Goal: Task Accomplishment & Management: Manage account settings

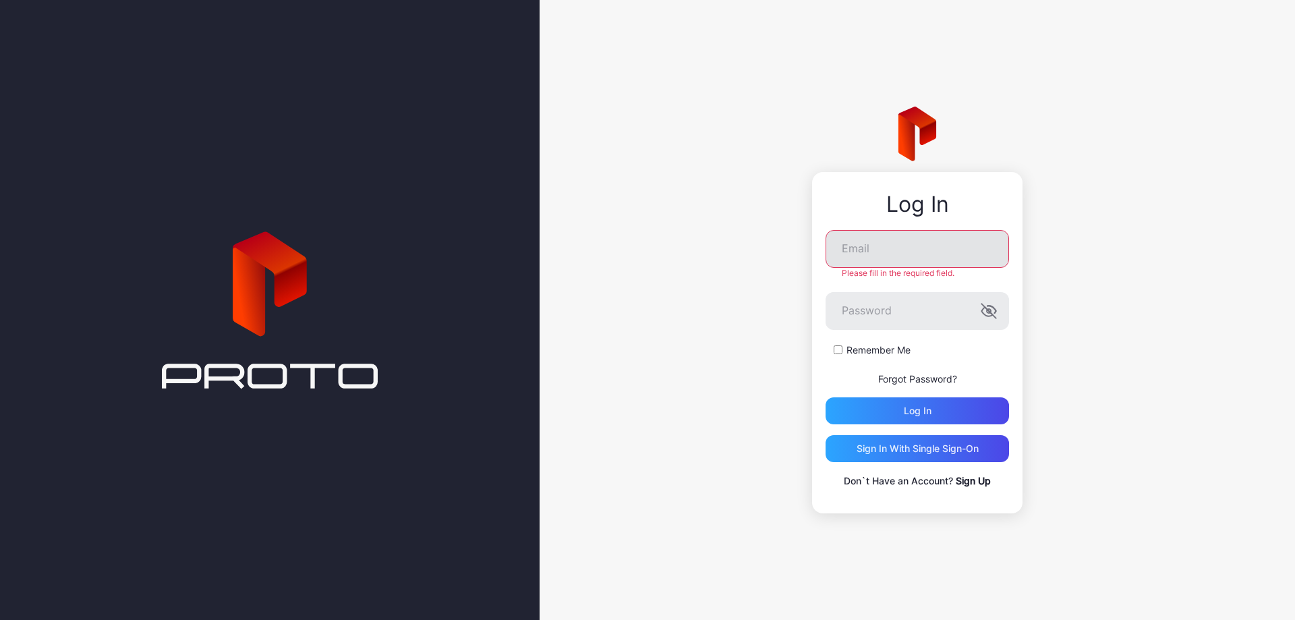
click at [938, 260] on input "Email" at bounding box center [917, 249] width 183 height 38
click at [937, 262] on div "Email Please fill in the required field." at bounding box center [917, 254] width 183 height 49
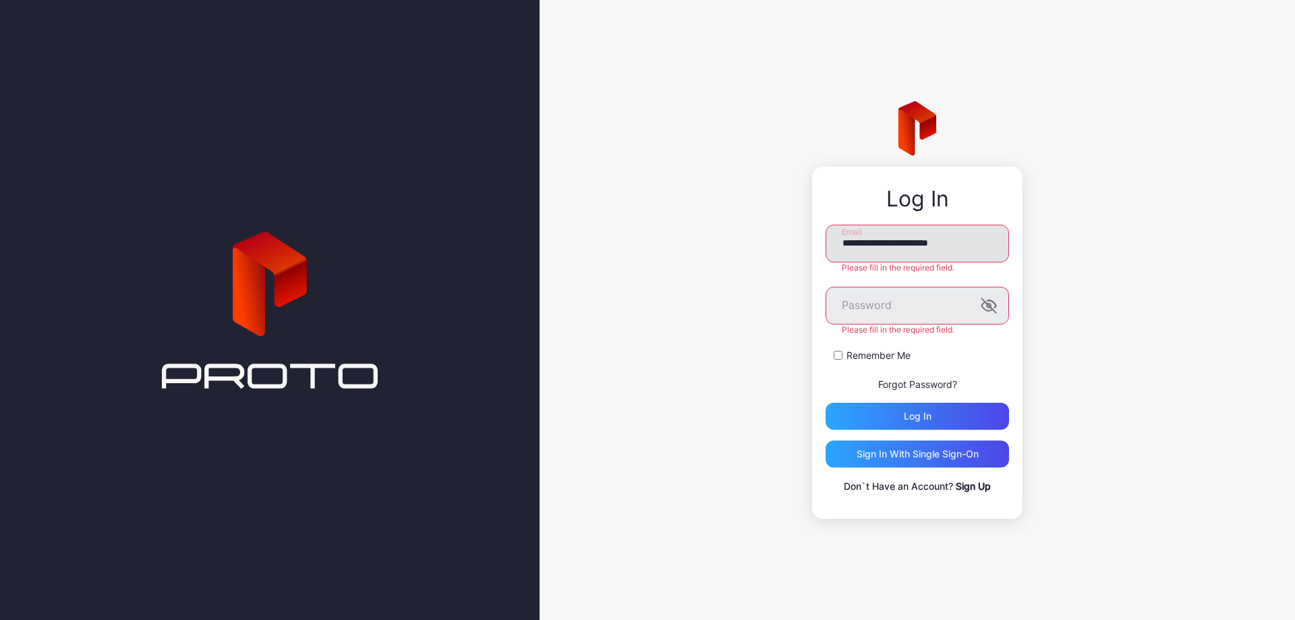
click at [963, 252] on input "**********" at bounding box center [917, 244] width 183 height 38
click at [847, 245] on input "**********" at bounding box center [917, 244] width 183 height 38
type input "**********"
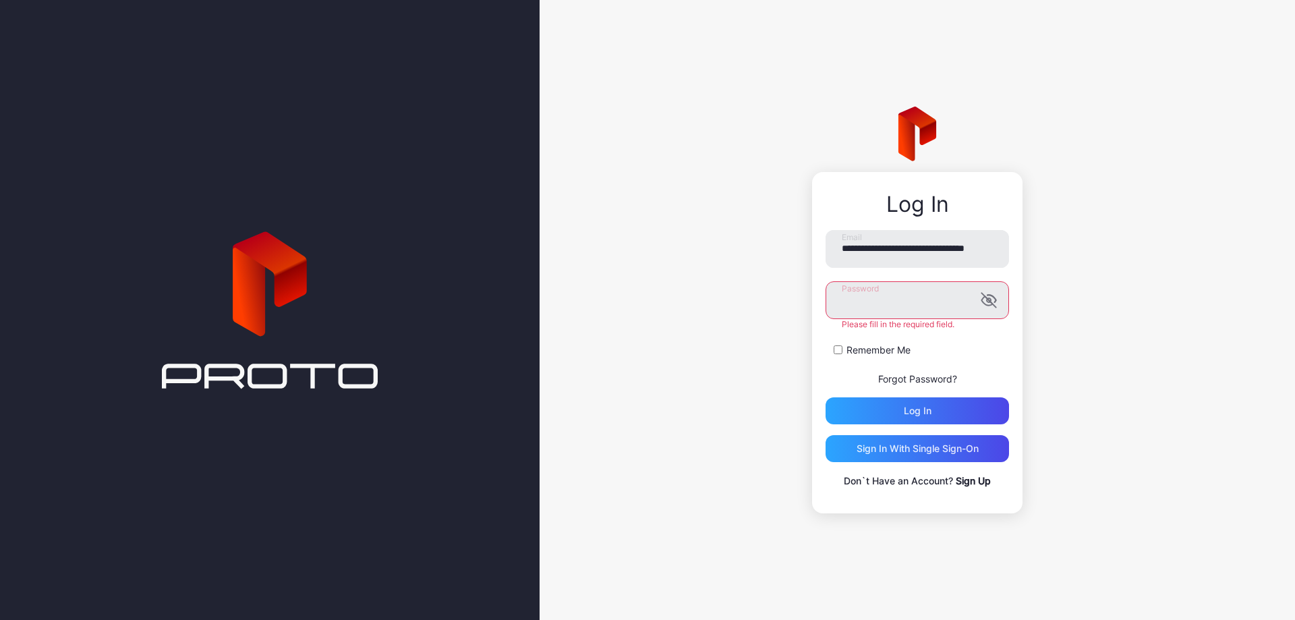
click at [826, 397] on button "Log in" at bounding box center [917, 410] width 183 height 27
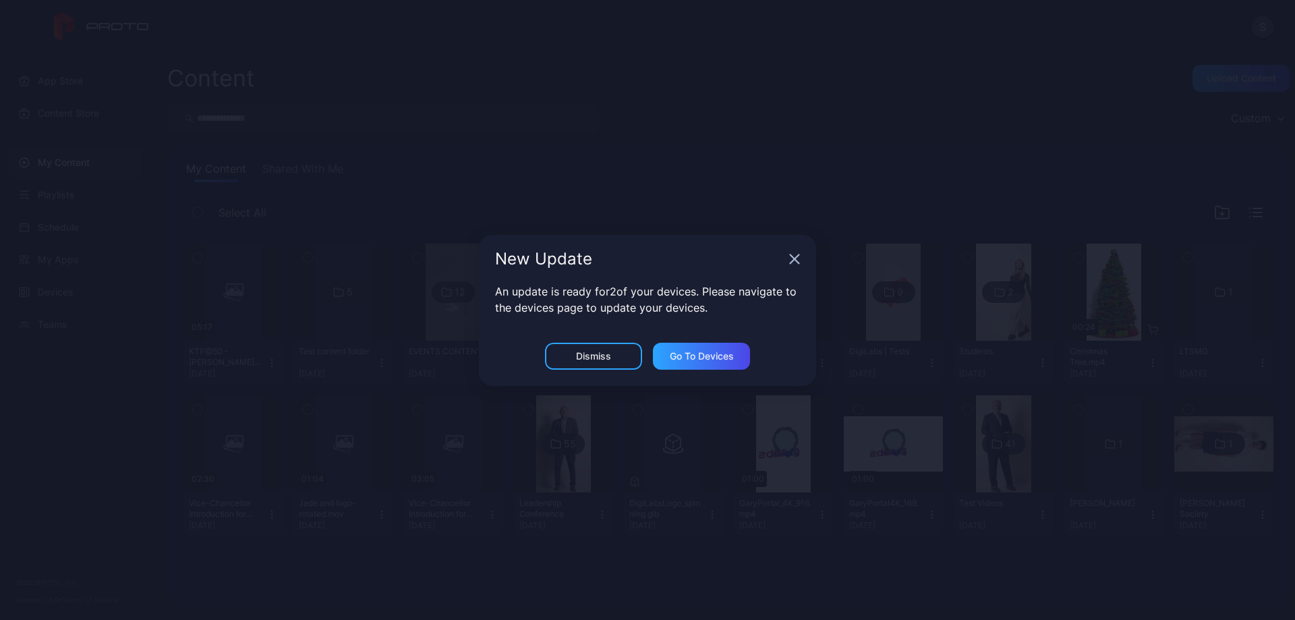
click at [795, 255] on icon "button" at bounding box center [794, 259] width 11 height 11
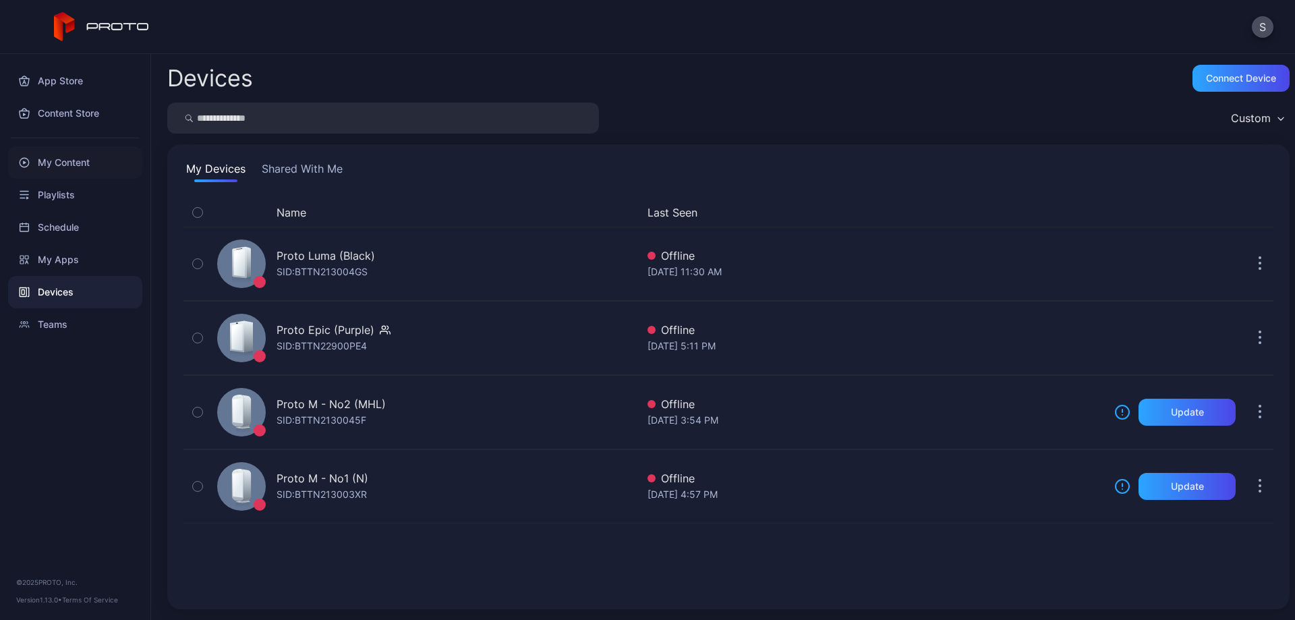
click at [73, 157] on div "My Content" at bounding box center [75, 162] width 134 height 32
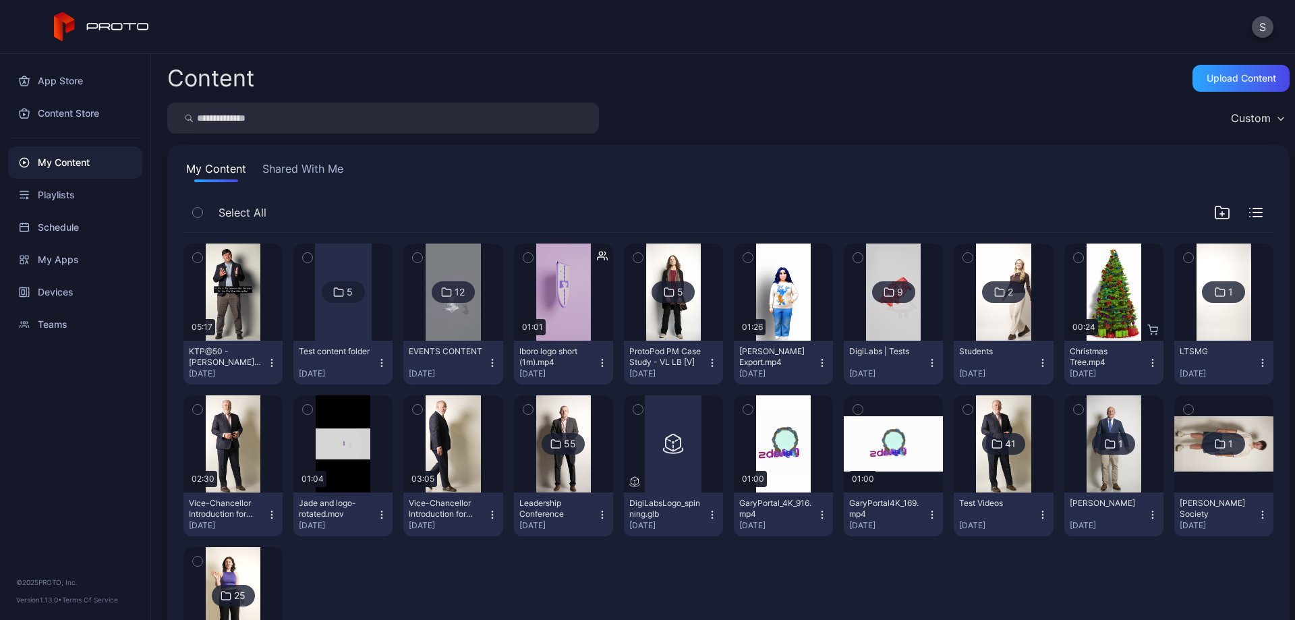
click at [270, 364] on icon "button" at bounding box center [271, 363] width 11 height 11
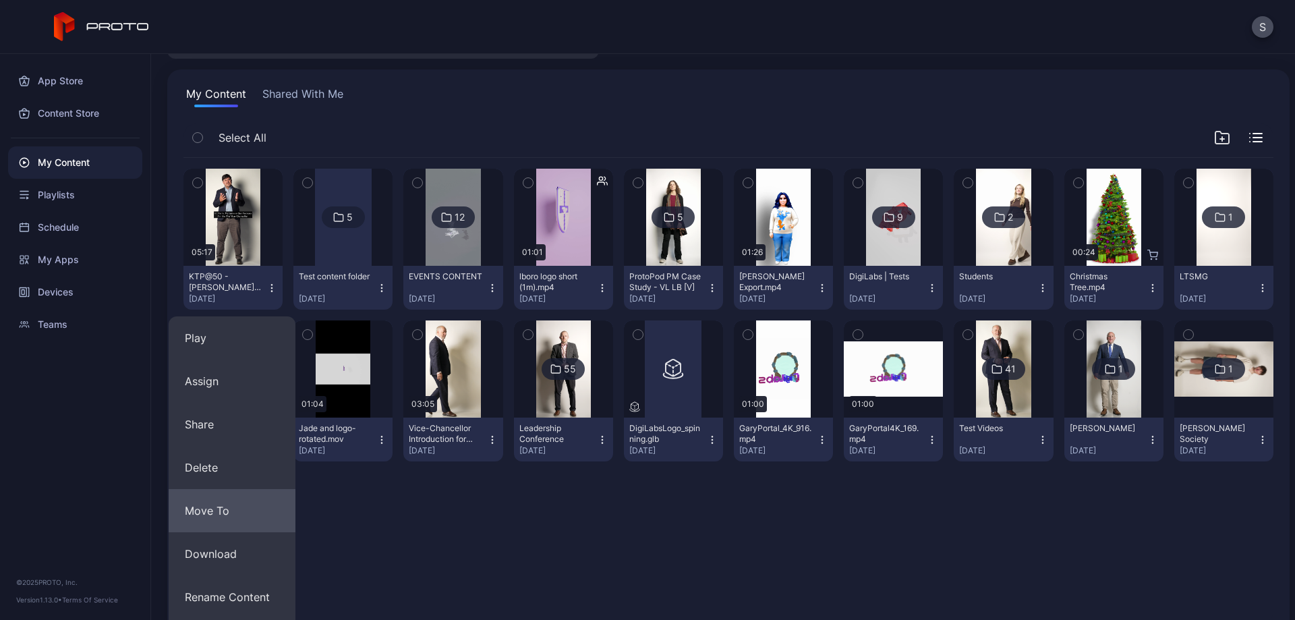
scroll to position [76, 0]
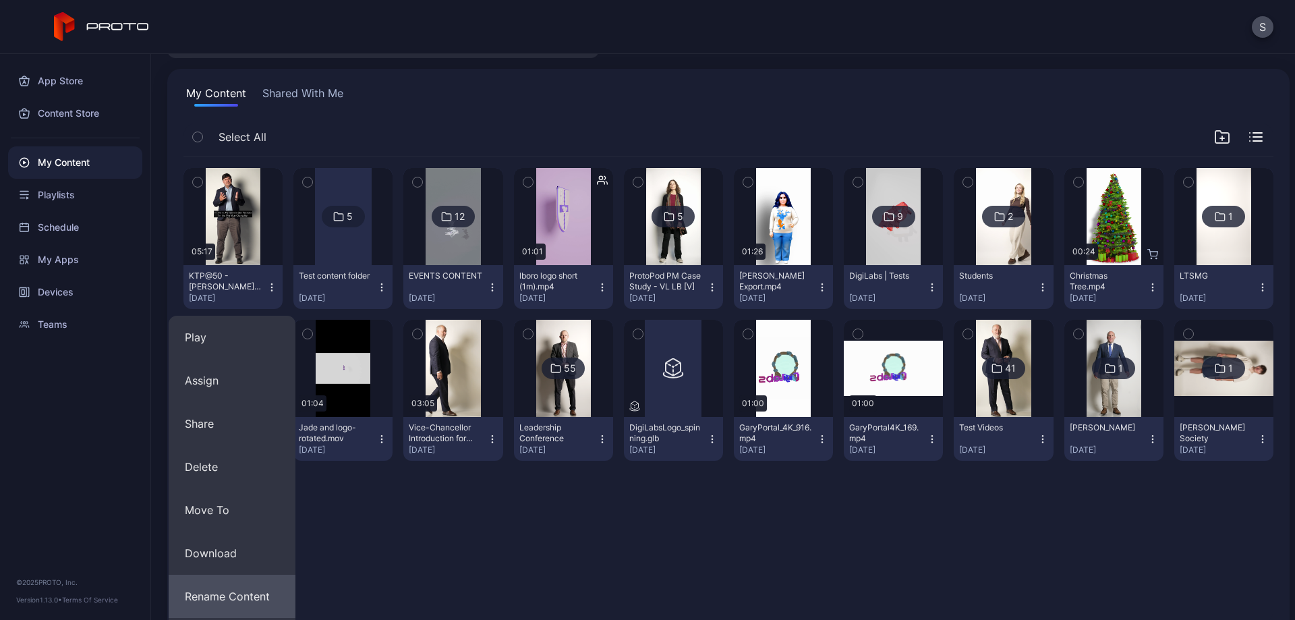
click at [247, 586] on button "Rename Content" at bounding box center [232, 596] width 127 height 43
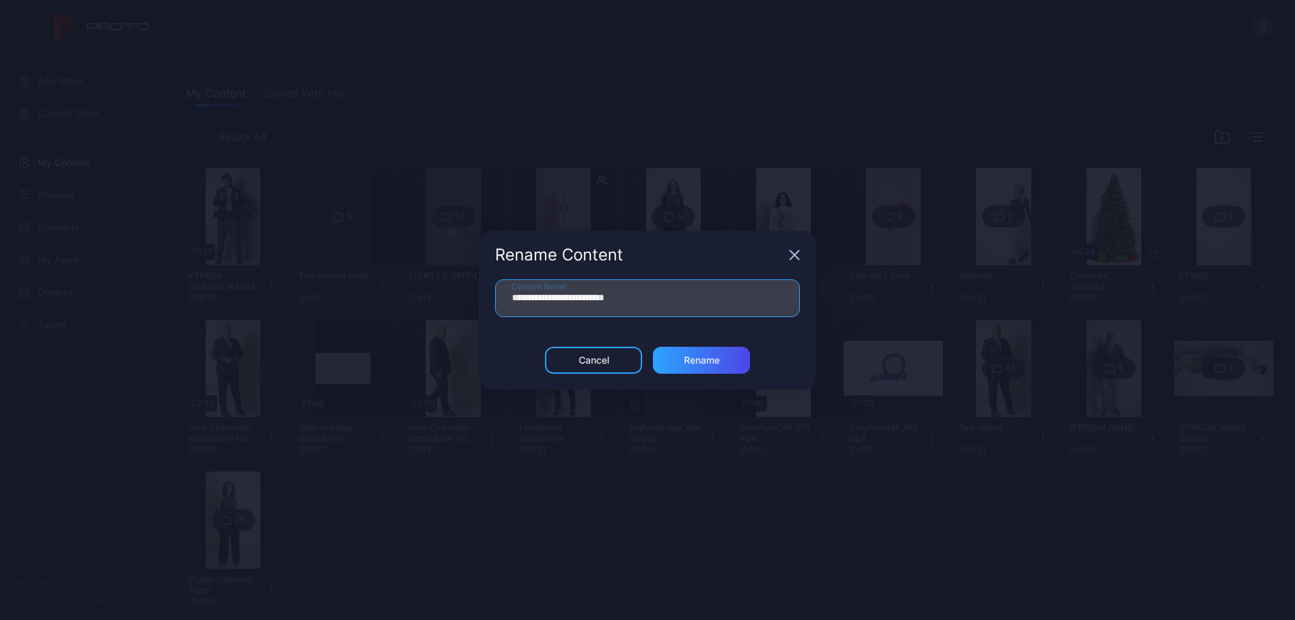
click at [629, 298] on input "**********" at bounding box center [647, 298] width 305 height 38
type input "**********"
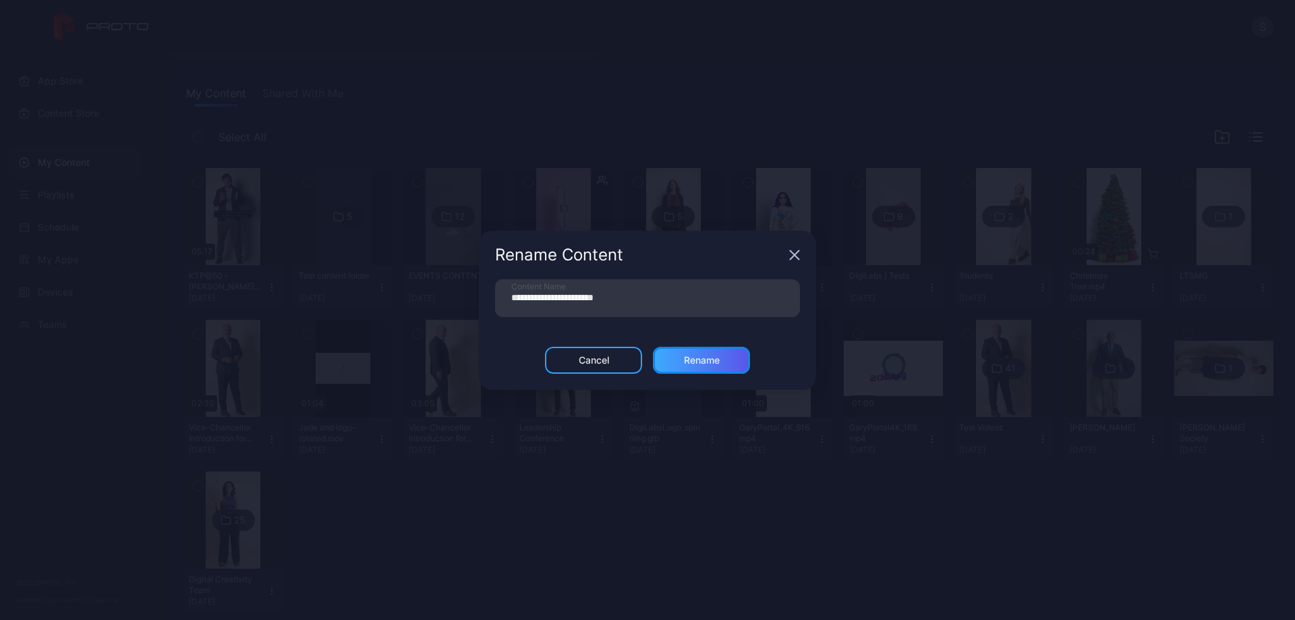
click at [688, 360] on div "Rename" at bounding box center [702, 360] width 36 height 11
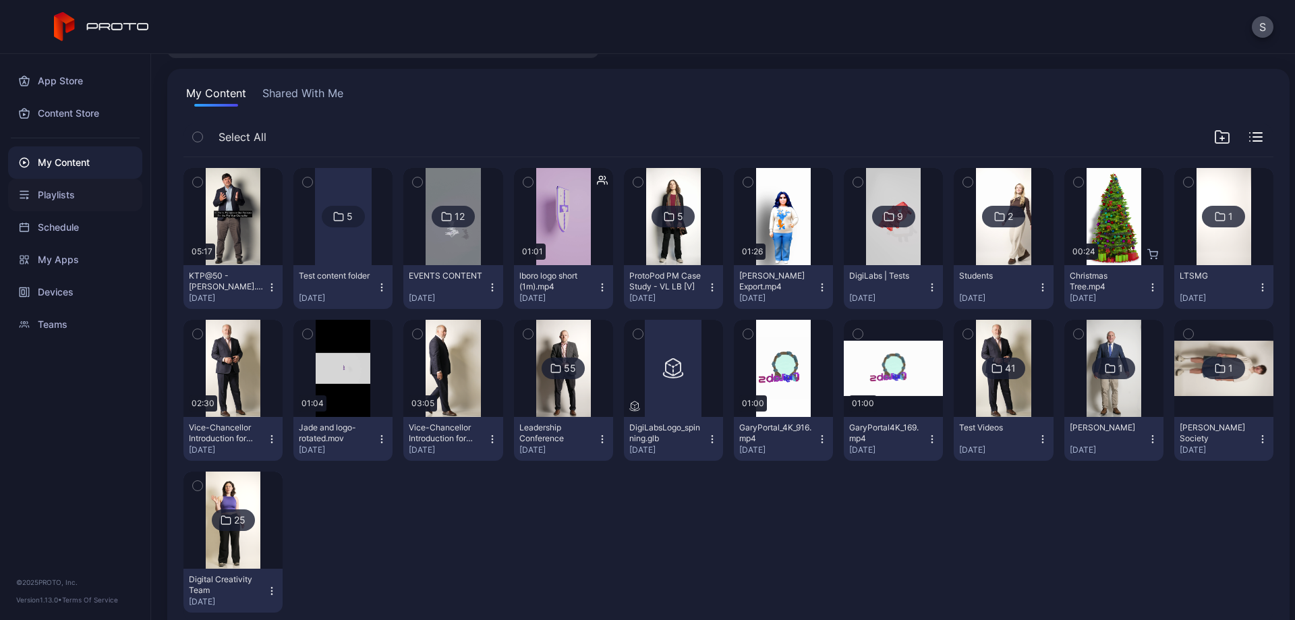
click at [71, 196] on div "Playlists" at bounding box center [75, 195] width 134 height 32
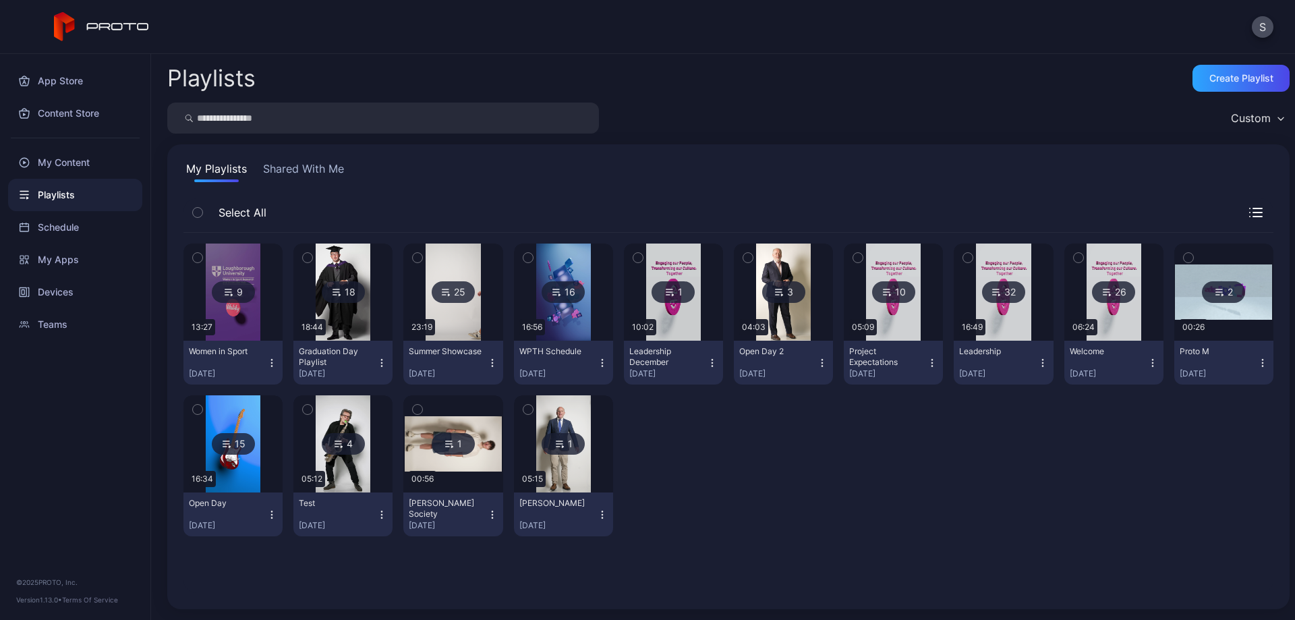
click at [272, 360] on icon "button" at bounding box center [272, 359] width 1 height 1
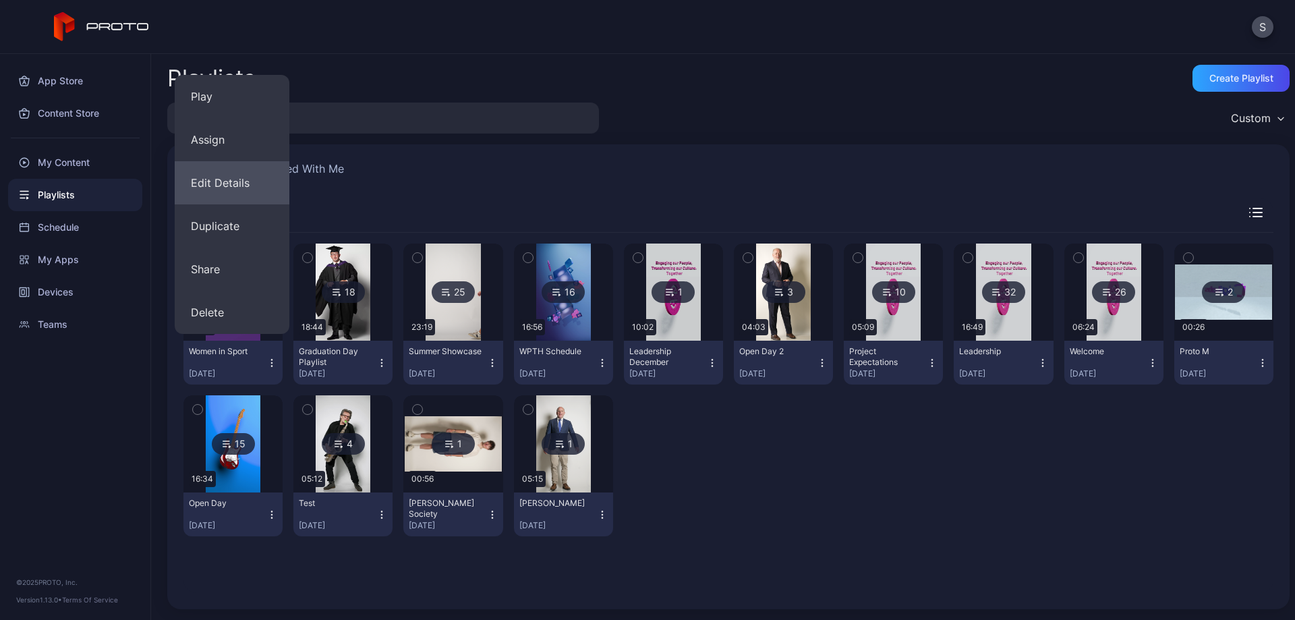
click at [266, 187] on button "Edit Details" at bounding box center [232, 182] width 115 height 43
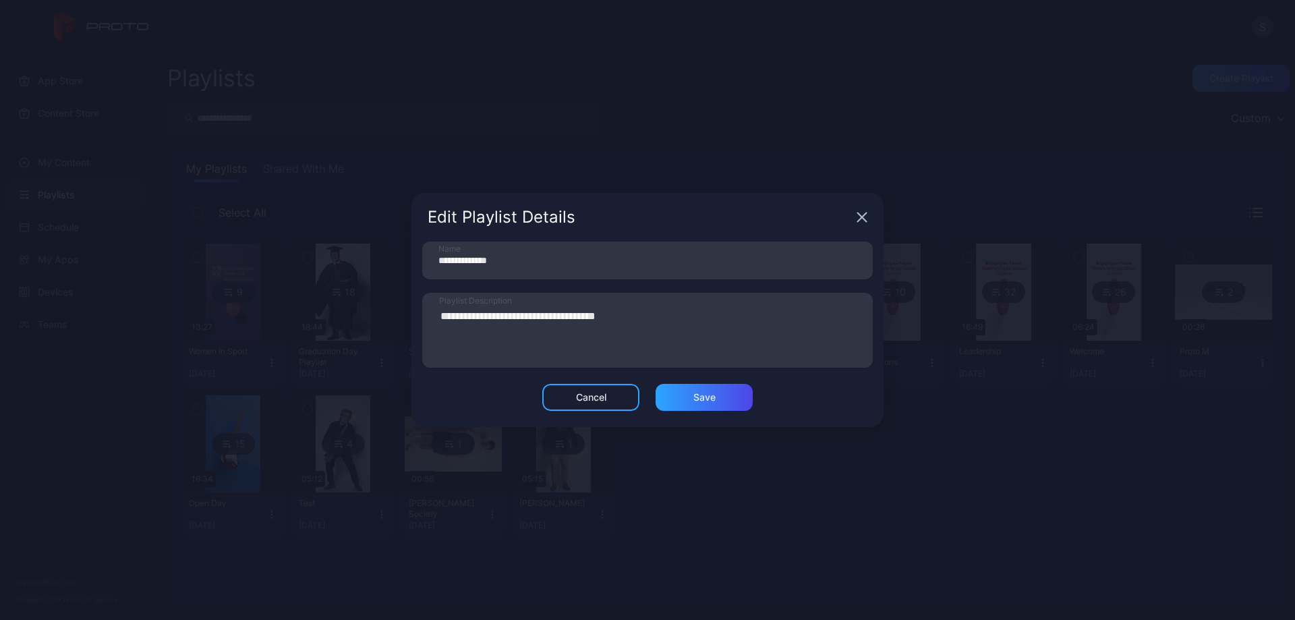
click at [861, 217] on icon "button" at bounding box center [862, 217] width 11 height 11
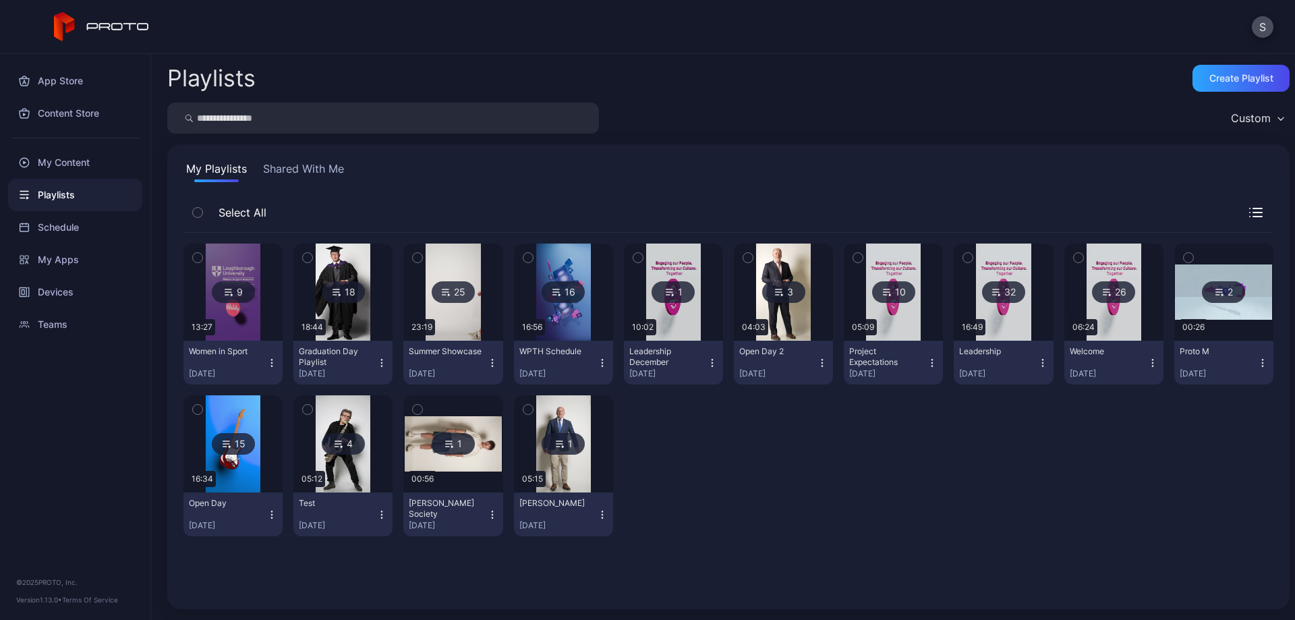
click at [221, 288] on div "9" at bounding box center [233, 292] width 43 height 22
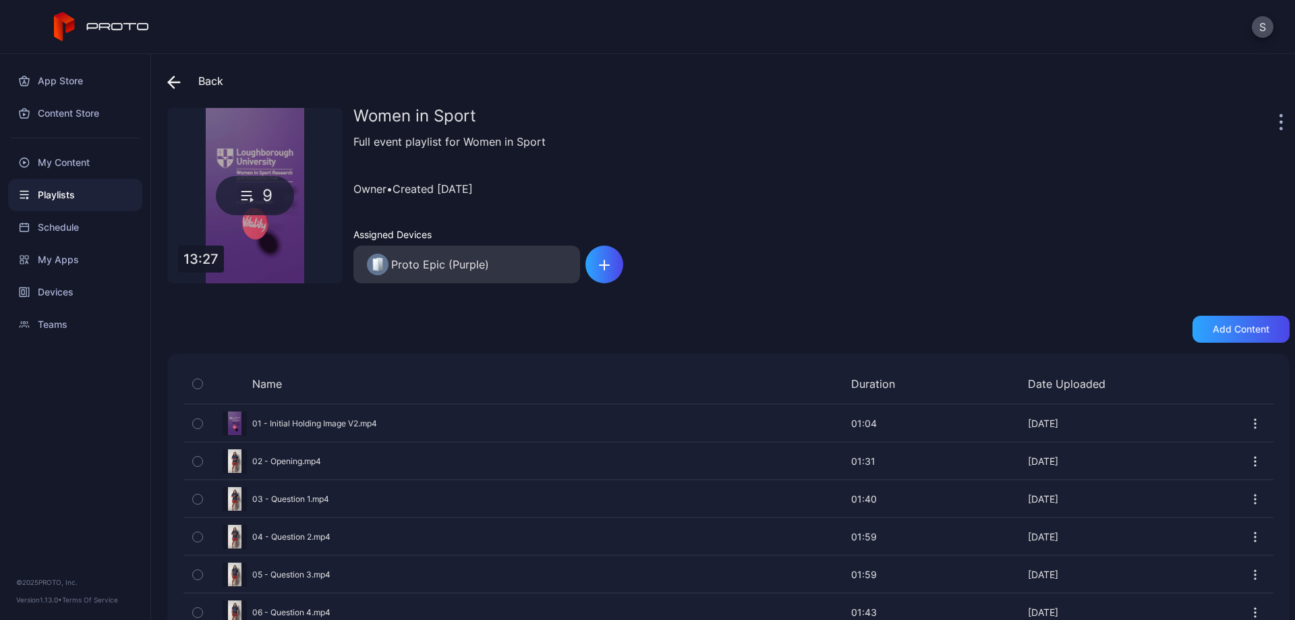
click at [1249, 425] on icon "button" at bounding box center [1255, 423] width 13 height 13
click at [967, 322] on div "Add content" at bounding box center [728, 329] width 1122 height 27
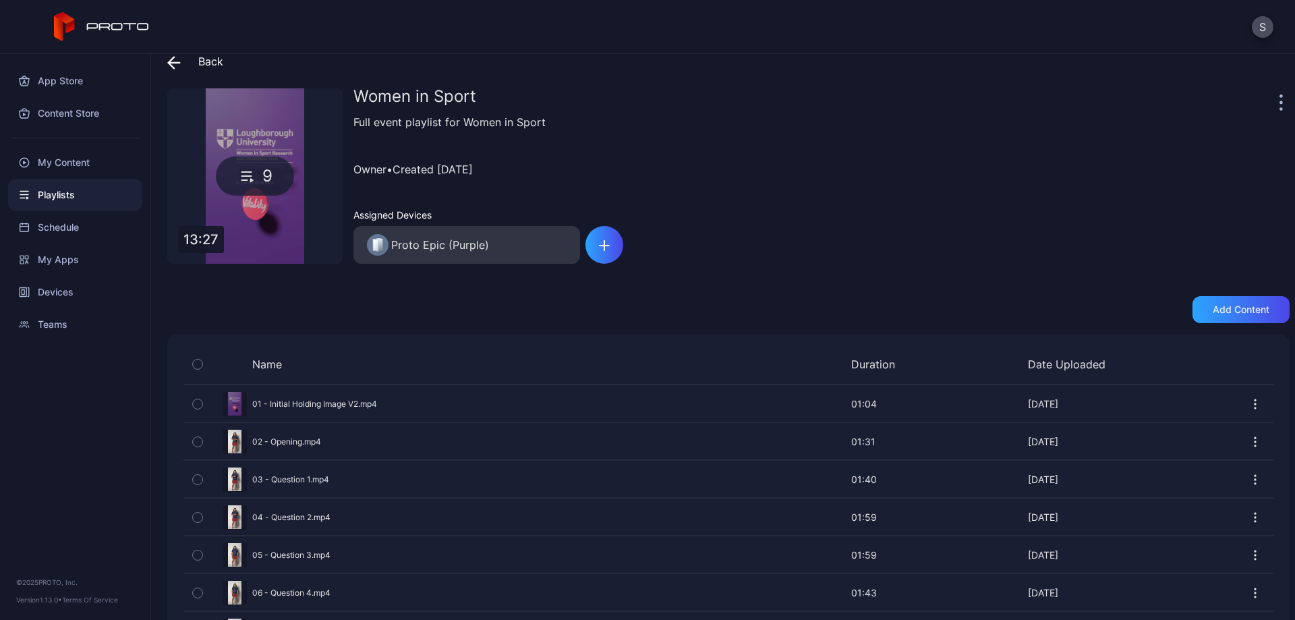
scroll to position [20, 0]
drag, startPoint x: 85, startPoint y: 167, endPoint x: 60, endPoint y: 161, distance: 25.5
click at [60, 161] on div "My Content" at bounding box center [75, 162] width 134 height 32
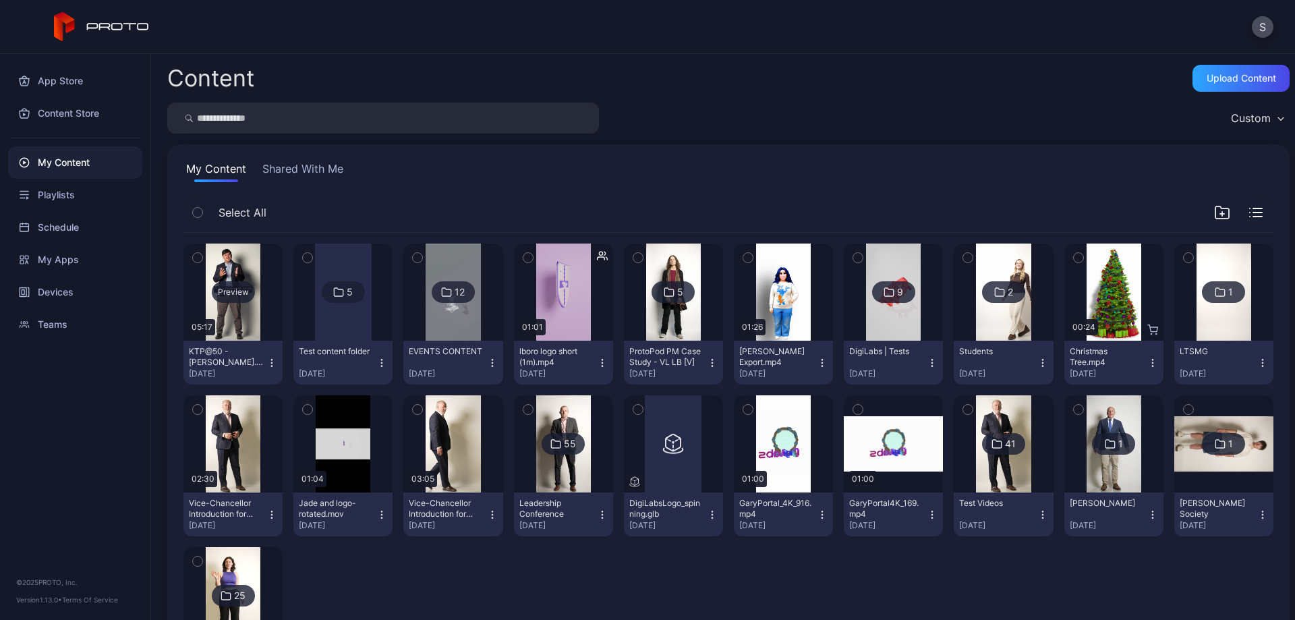
click at [244, 291] on div "Preview" at bounding box center [233, 292] width 43 height 22
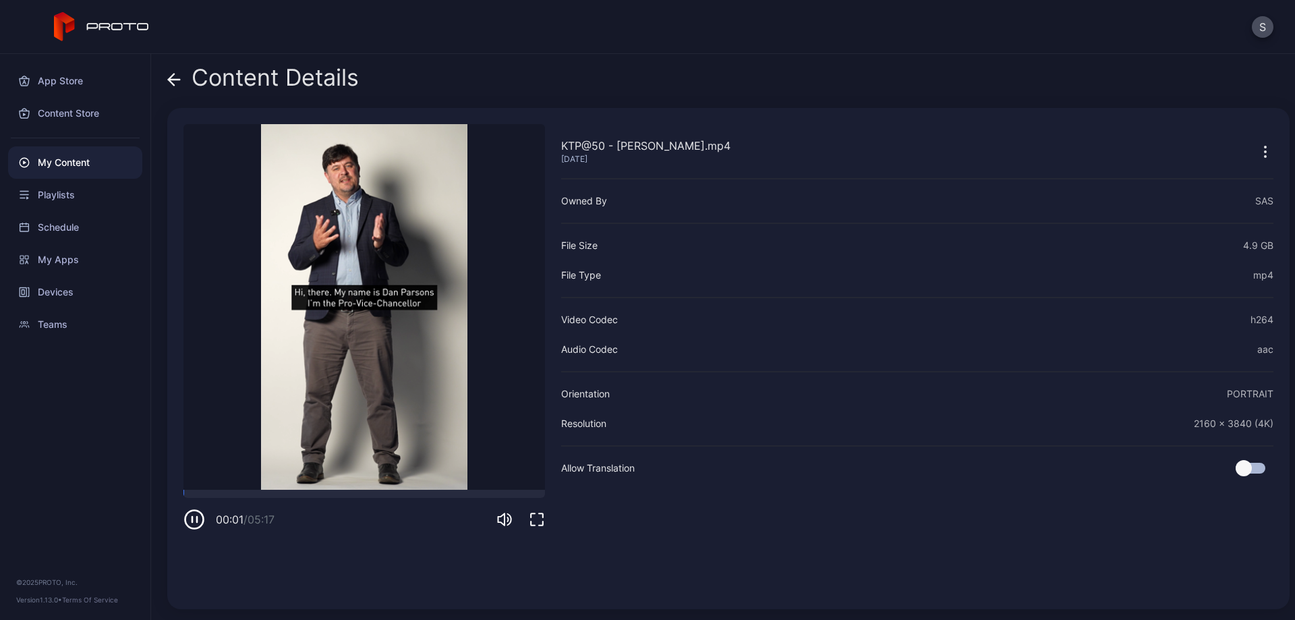
click at [173, 523] on div "KTP@50 - [PERSON_NAME].mp4 [DATE] Sorry, your browser doesn‘t support embedded …" at bounding box center [728, 358] width 1122 height 501
click at [213, 514] on div "00:01 / 05:17" at bounding box center [236, 520] width 107 height 22
click at [193, 524] on icon "button" at bounding box center [194, 520] width 22 height 22
